Goal: Navigation & Orientation: Find specific page/section

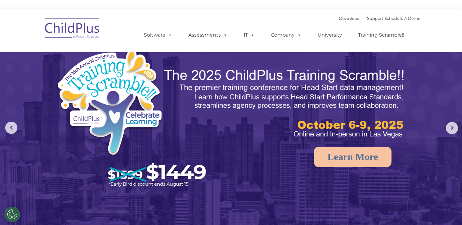
select select "MEDIUM"
click at [442, 35] on nav "Download Support | Schedule A Demo  MENU MENU Software ChildPlus: The original…" at bounding box center [231, 30] width 462 height 43
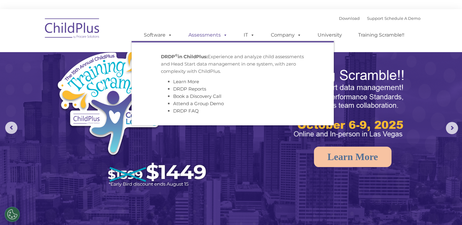
click at [203, 36] on link "Assessments" at bounding box center [207, 35] width 51 height 12
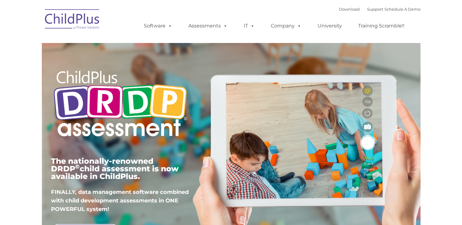
type input ""
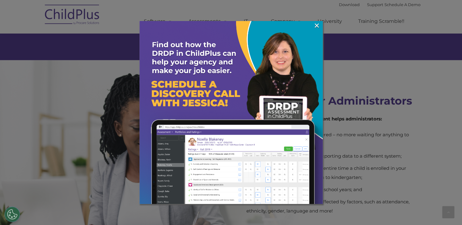
scroll to position [1138, 0]
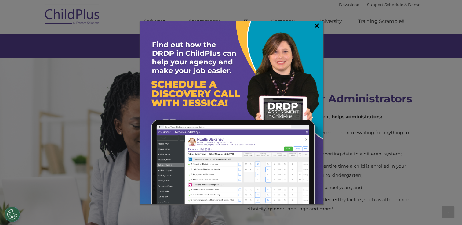
click at [316, 24] on link "×" at bounding box center [316, 26] width 7 height 6
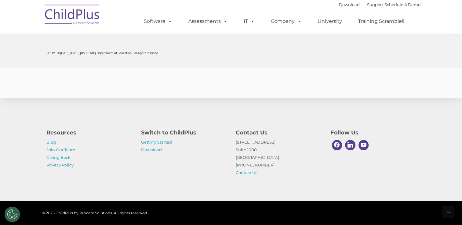
scroll to position [2413, 0]
click at [153, 152] on p "Getting Started Download" at bounding box center [184, 146] width 86 height 15
click at [150, 147] on p "Getting Started Download" at bounding box center [184, 146] width 86 height 15
click at [148, 148] on link "Download" at bounding box center [151, 150] width 21 height 5
